Goal: Information Seeking & Learning: Learn about a topic

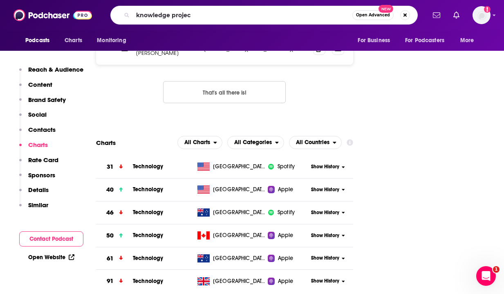
type input "knowledge project"
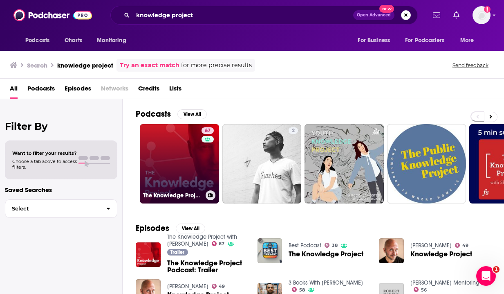
click at [171, 155] on link "67 The Knowledge Project with [PERSON_NAME]" at bounding box center [179, 163] width 79 height 79
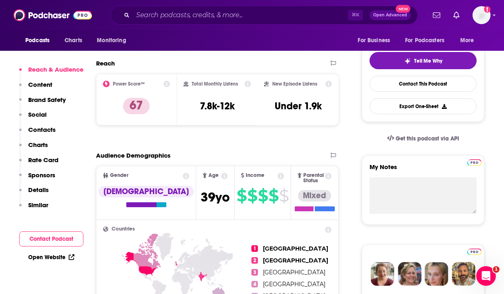
scroll to position [177, 0]
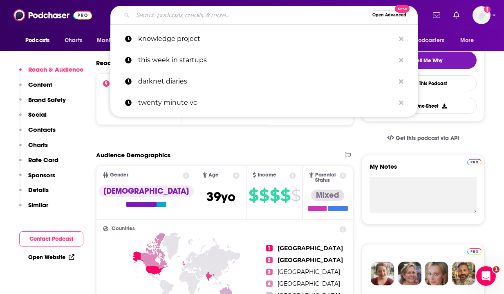
click at [191, 14] on input "Search podcasts, credits, & more..." at bounding box center [251, 15] width 236 height 13
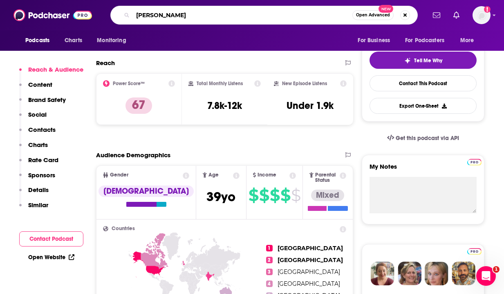
type input "[PERSON_NAME]"
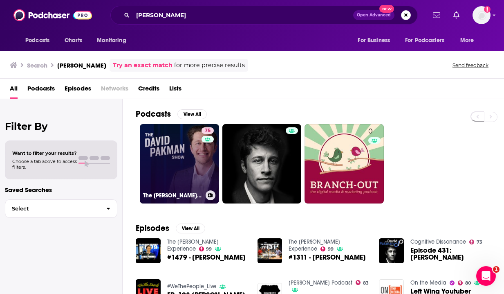
click at [167, 137] on link "75 The [PERSON_NAME] Show" at bounding box center [179, 163] width 79 height 79
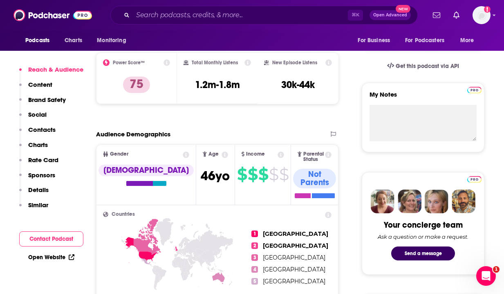
scroll to position [248, 0]
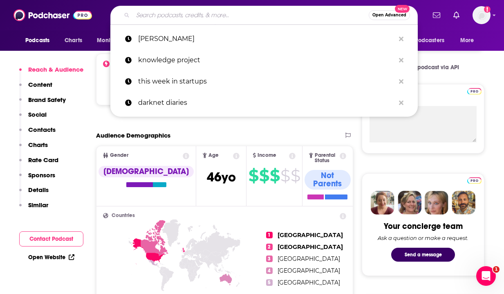
click at [179, 13] on input "Search podcasts, credits, & more..." at bounding box center [251, 15] width 236 height 13
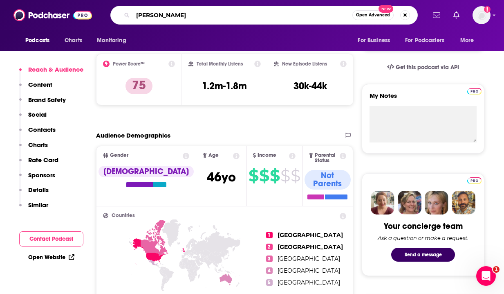
type input "[PERSON_NAME]"
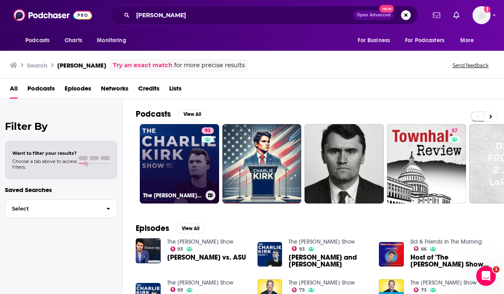
click at [195, 135] on link "93 The [PERSON_NAME] Show" at bounding box center [179, 163] width 79 height 79
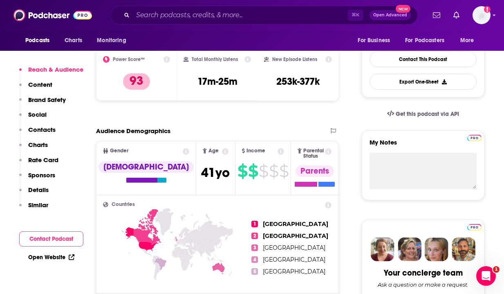
scroll to position [200, 0]
